Goal: Navigation & Orientation: Go to known website

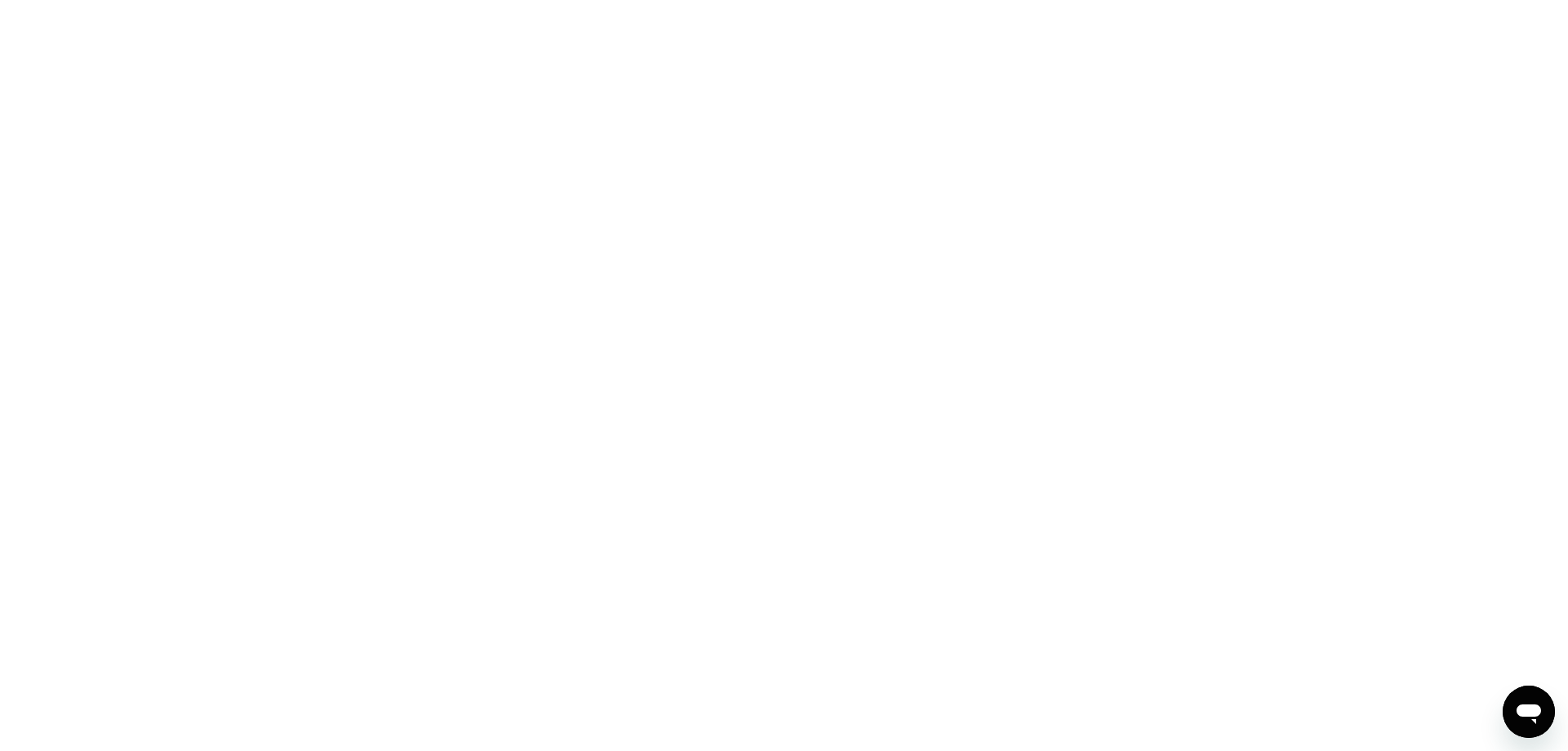
click at [1113, 216] on div at bounding box center [784, 376] width 1568 height 751
